Goal: Task Accomplishment & Management: Manage account settings

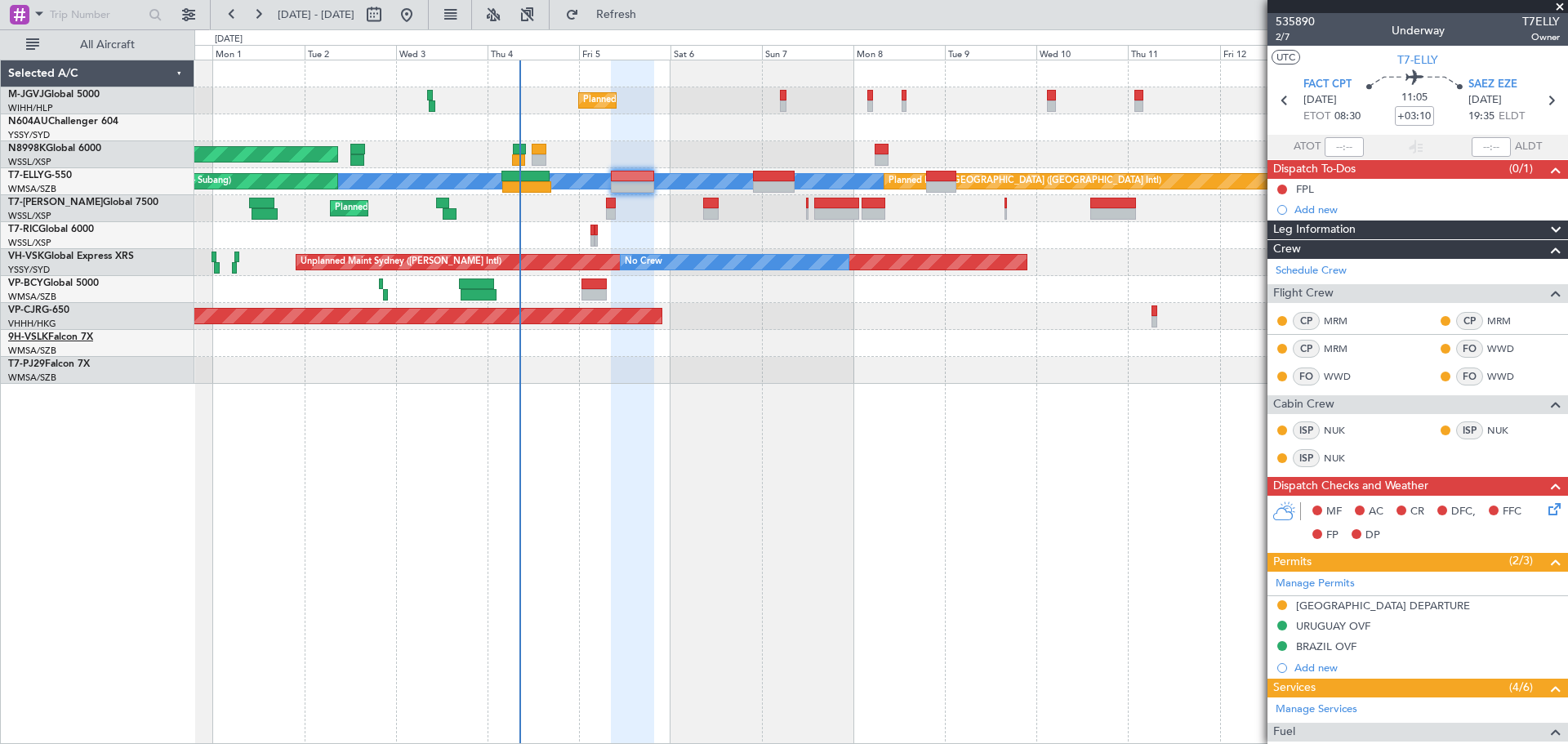
click at [70, 337] on link "9H-VSLK Falcon 7X" at bounding box center [50, 337] width 85 height 10
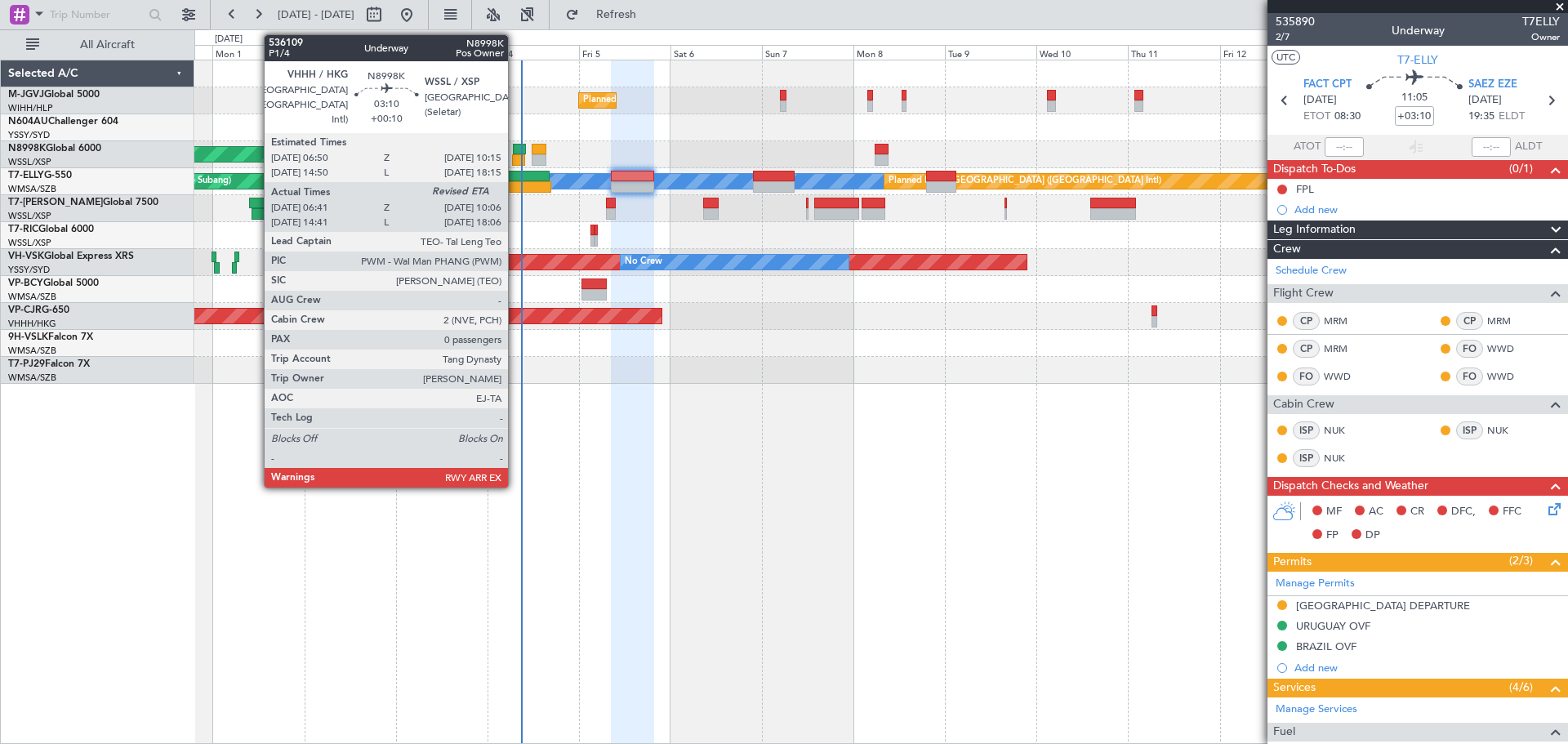
click at [515, 153] on div at bounding box center [520, 150] width 13 height 12
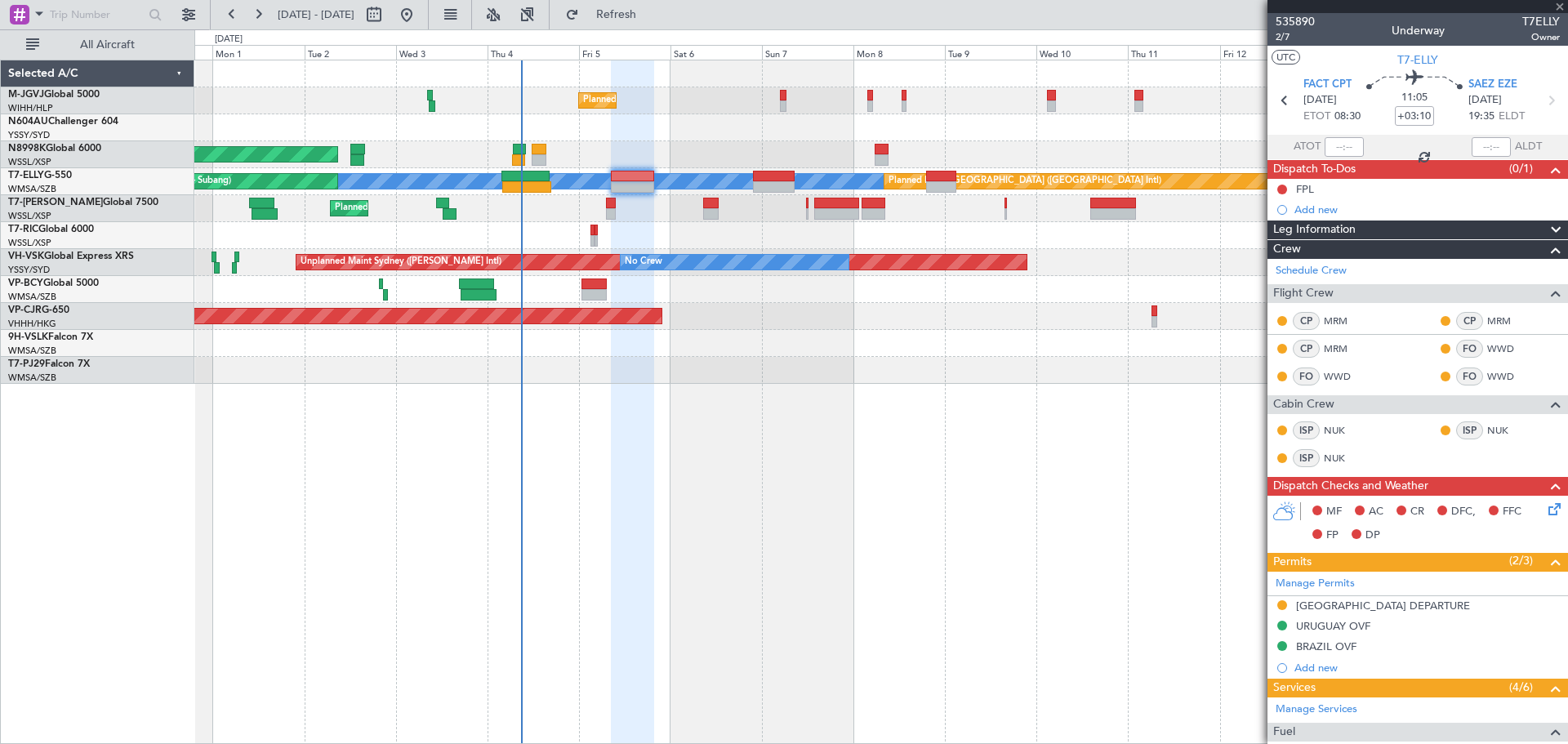
type input "+00:10"
type input "06:51"
type input "0"
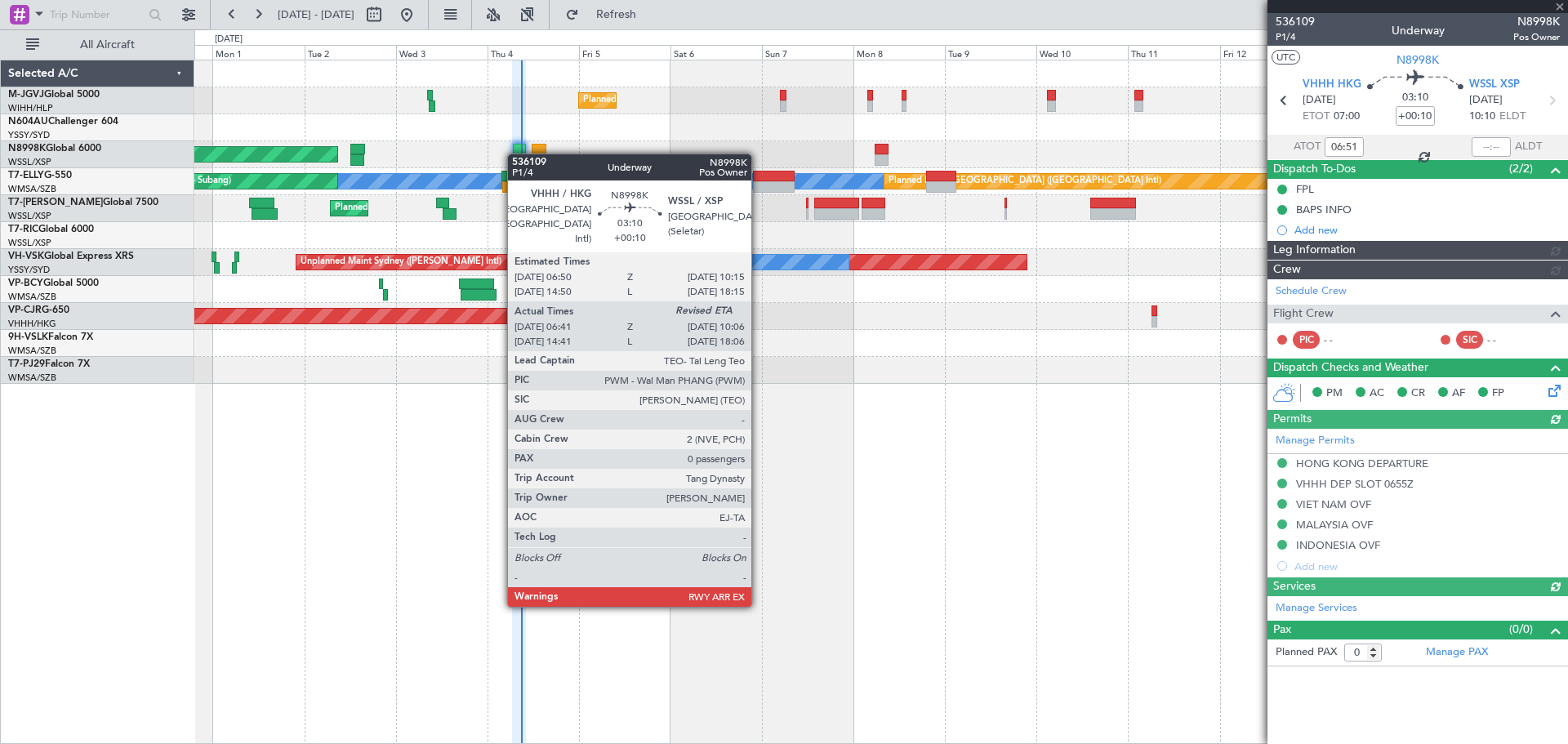
type input "[PERSON_NAME] (HHAFI)"
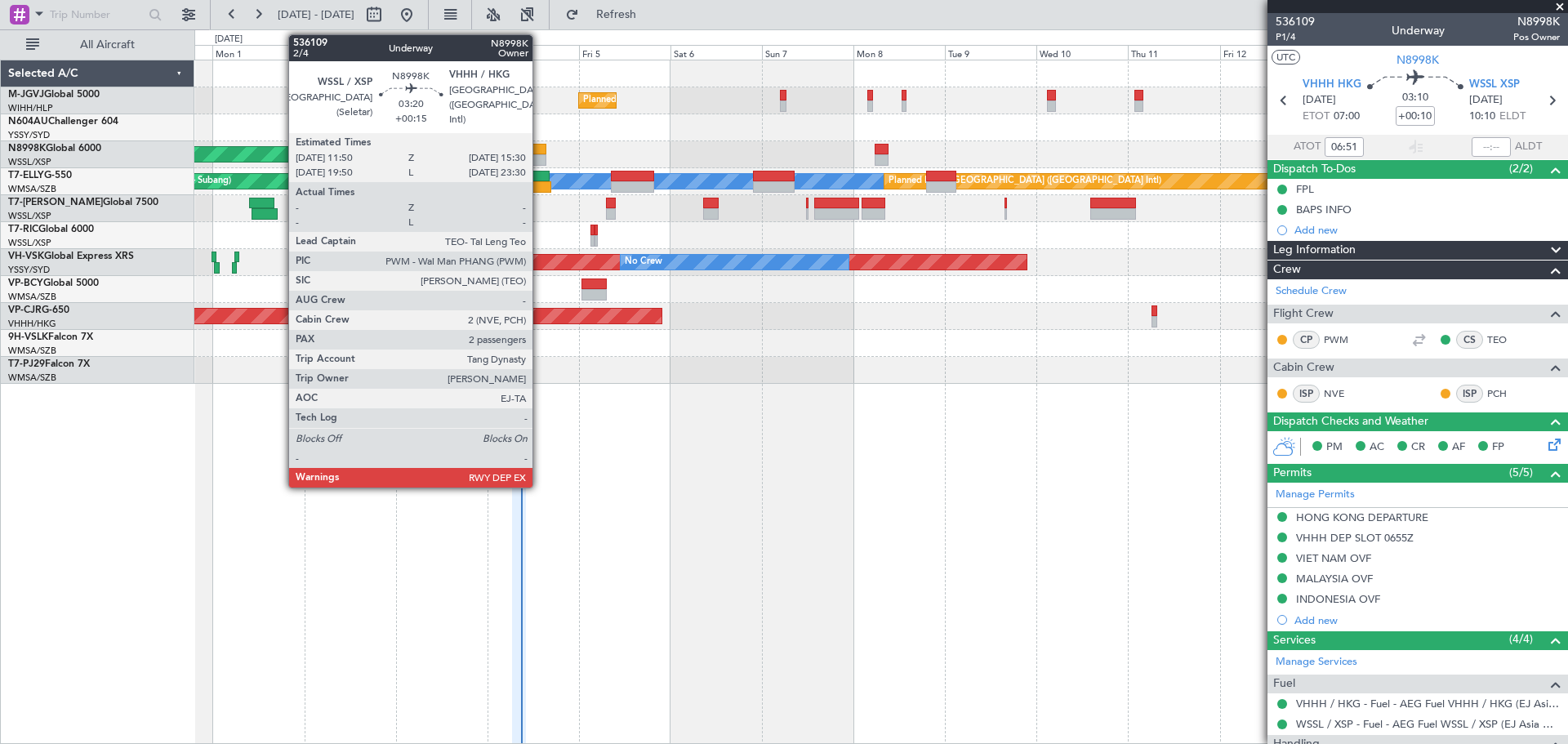
click at [540, 153] on div at bounding box center [539, 150] width 14 height 12
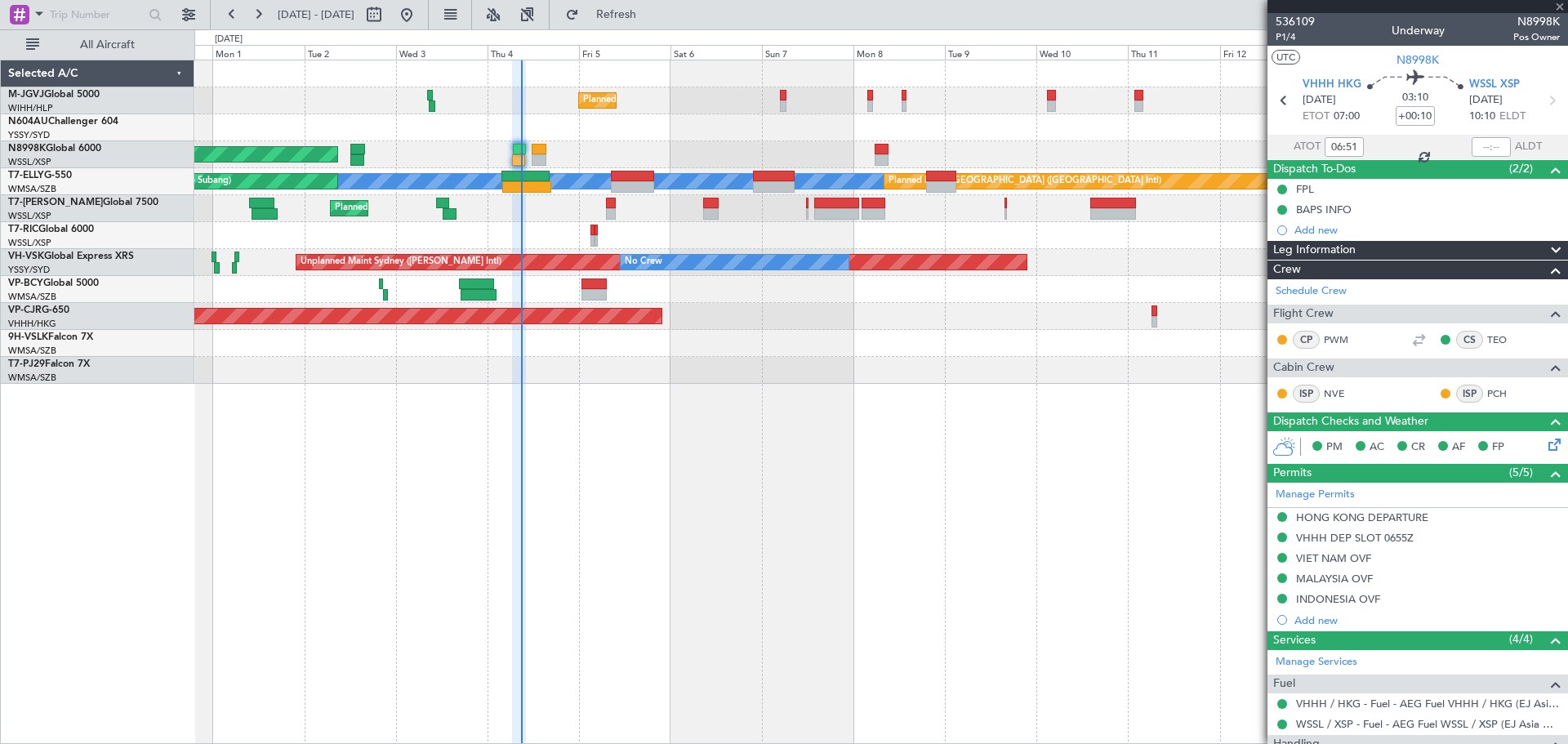
type input "+00:15"
type input "2"
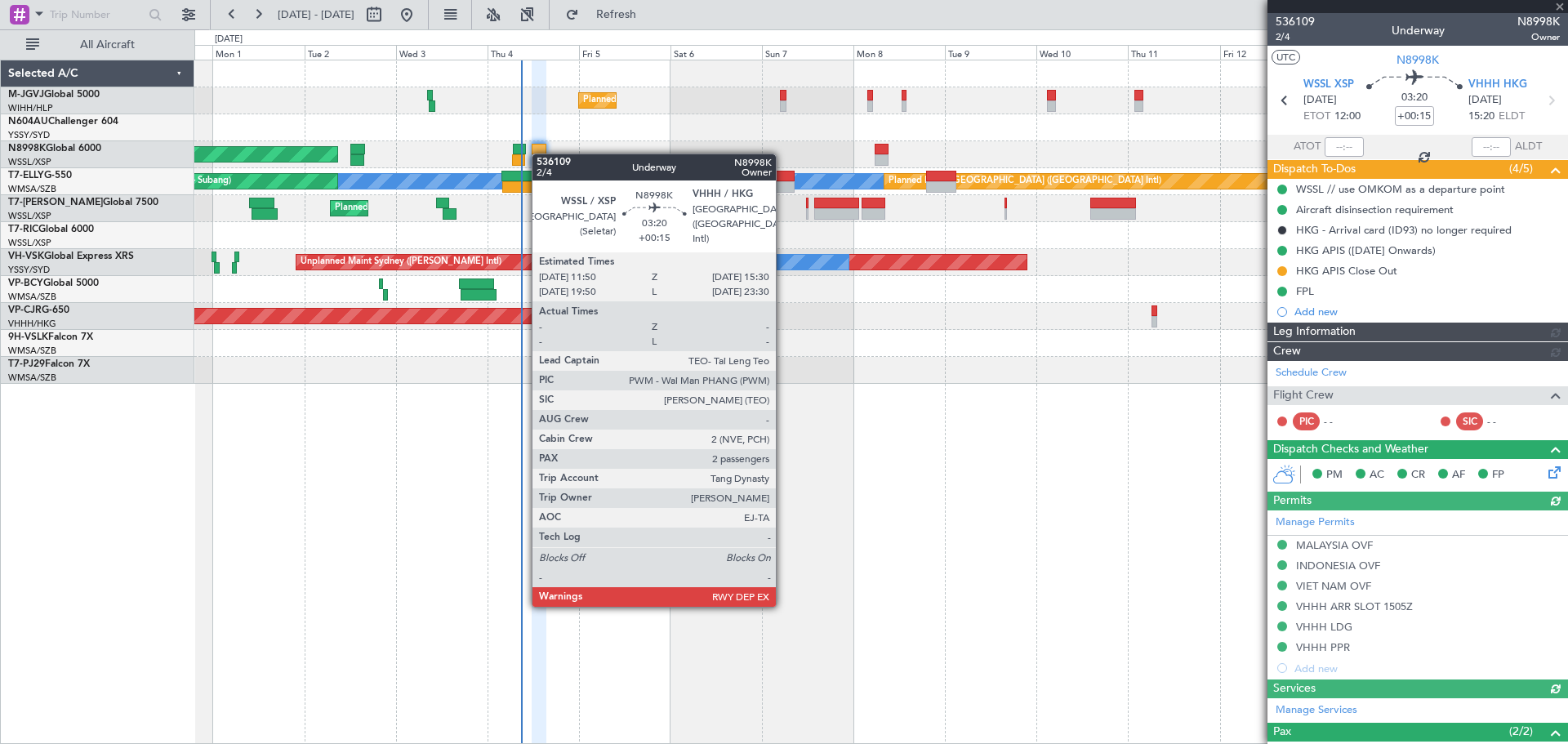
type input "[PERSON_NAME] (HHAFI)"
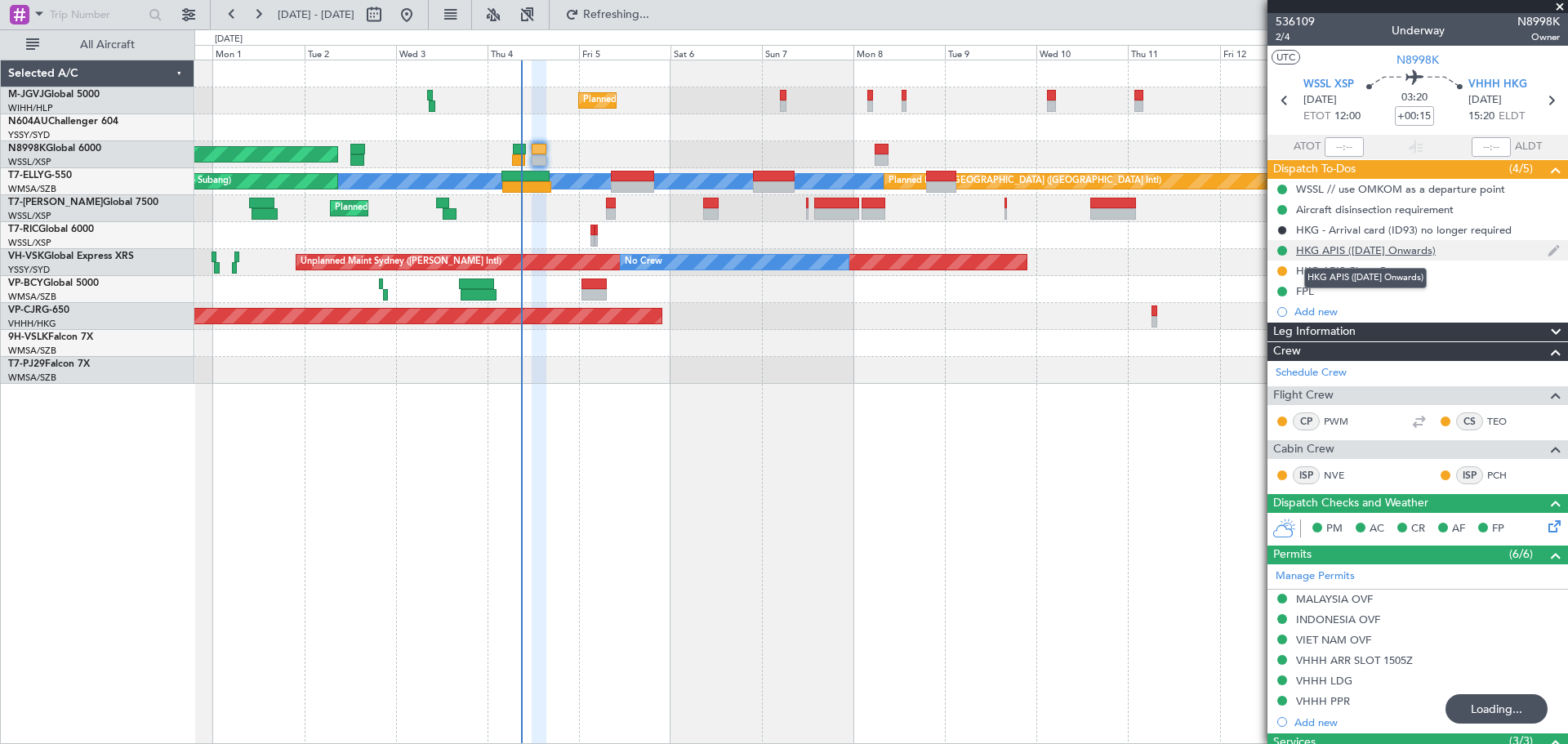
scroll to position [272, 0]
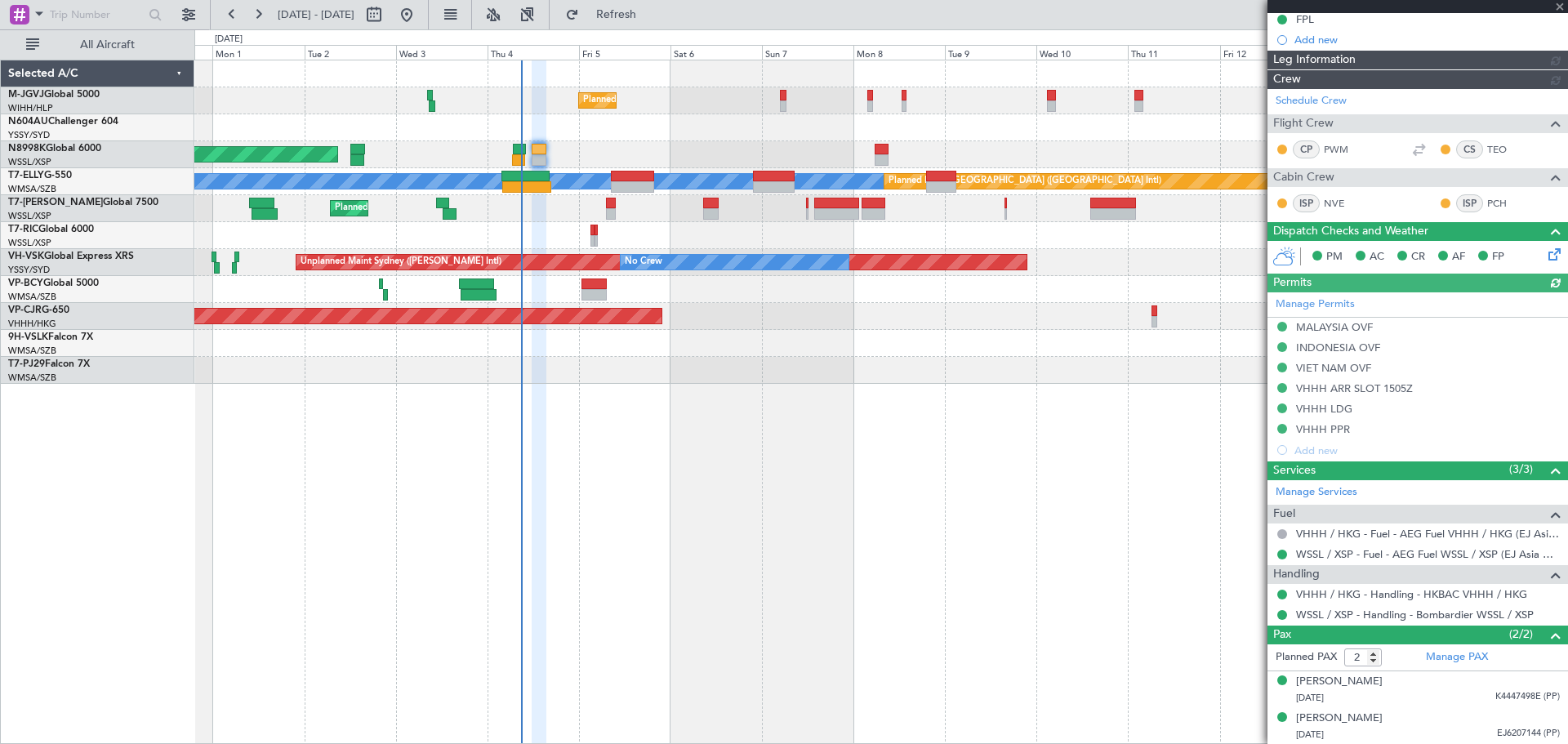
type input "[PERSON_NAME] (HHAFI)"
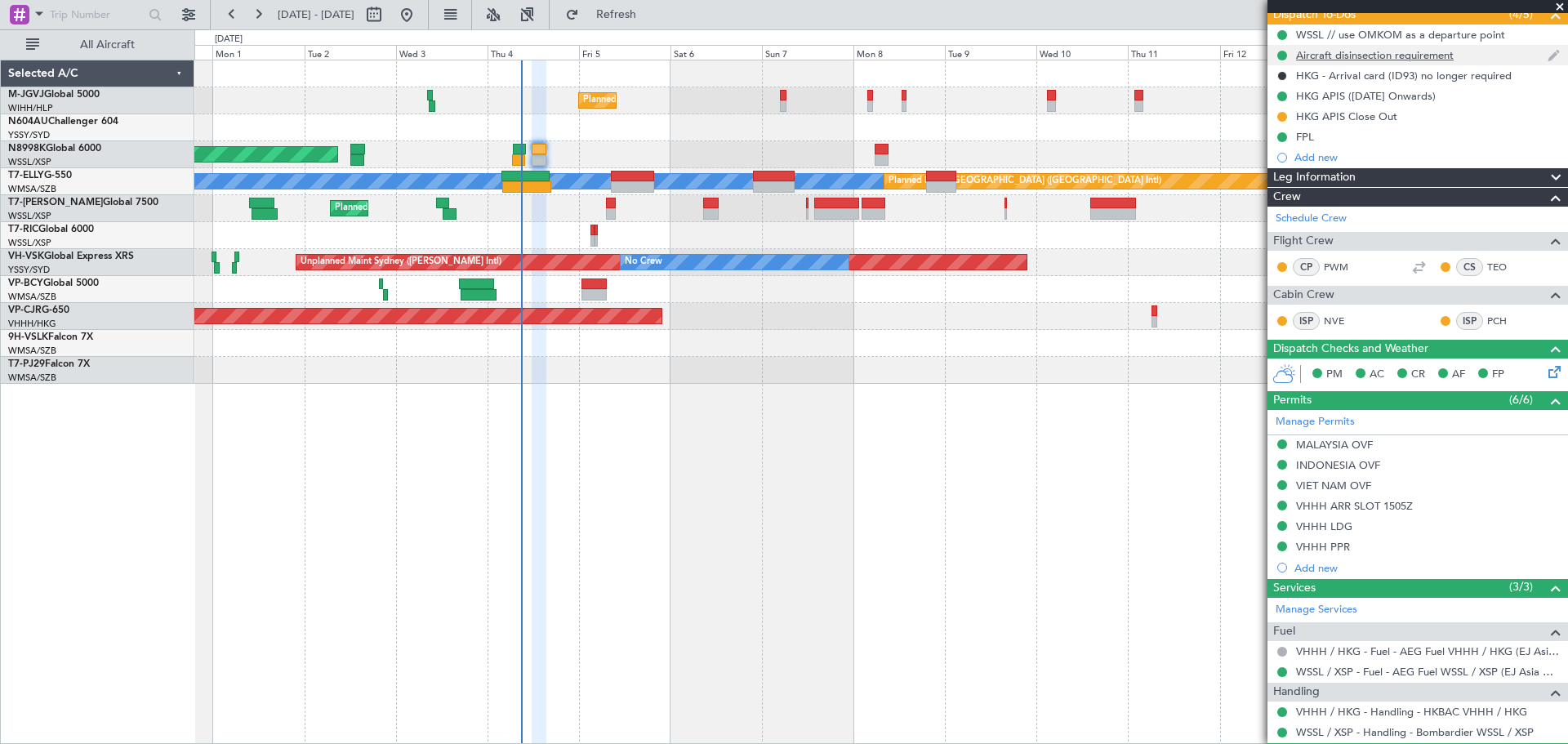
scroll to position [0, 0]
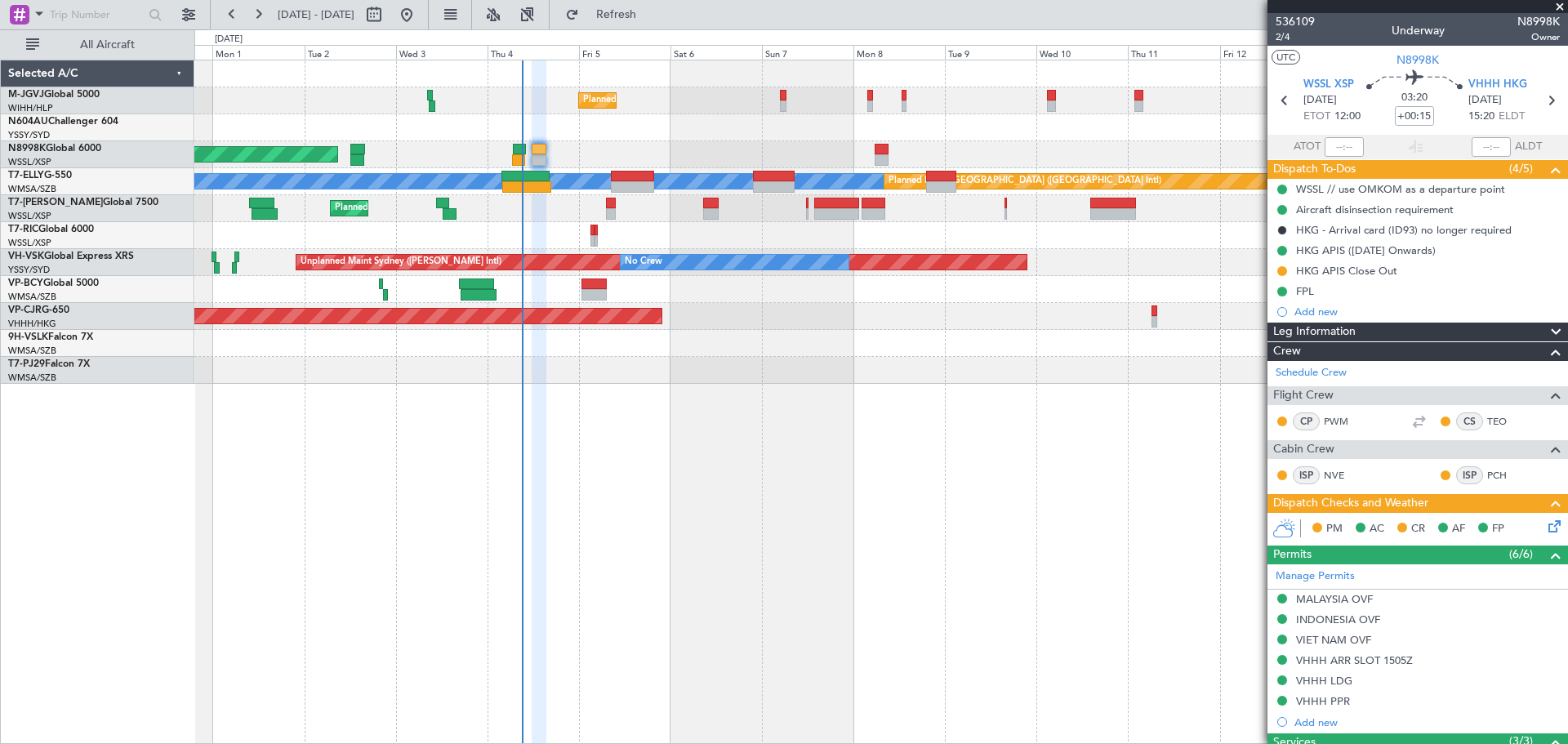
type input "[PERSON_NAME] (HHAFI)"
type input "4"
type input "[PERSON_NAME] (HHAFI)"
